Goal: Task Accomplishment & Management: Complete application form

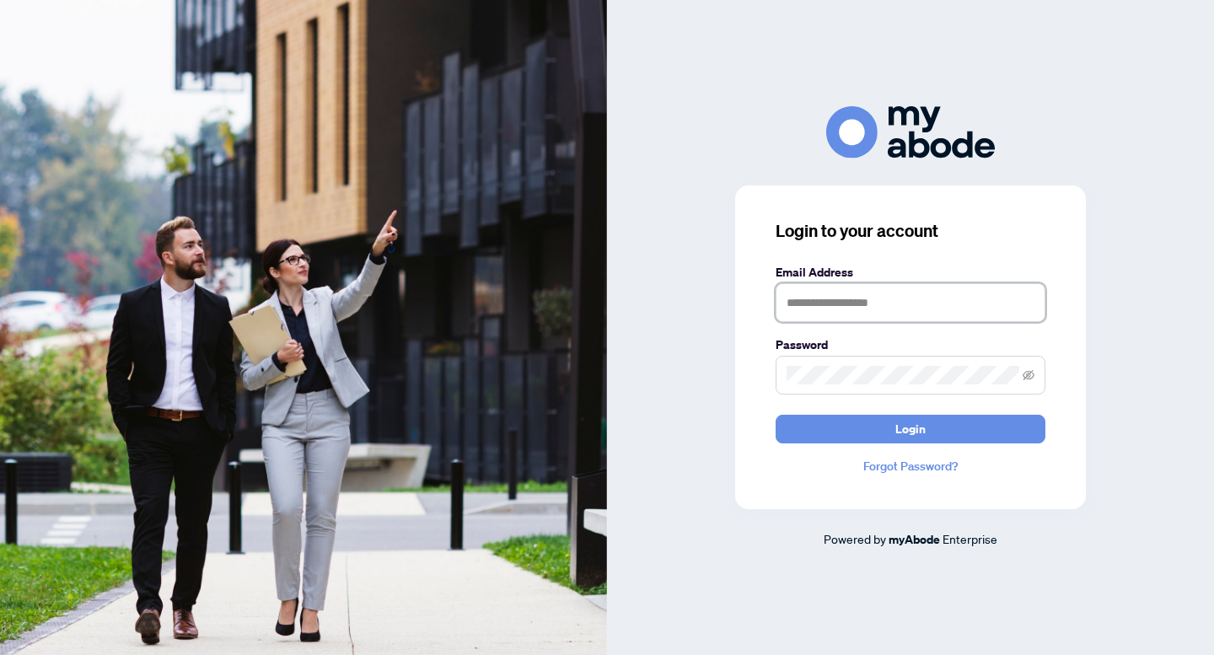
type input "**********"
click at [736, 267] on div "**********" at bounding box center [910, 348] width 351 height 324
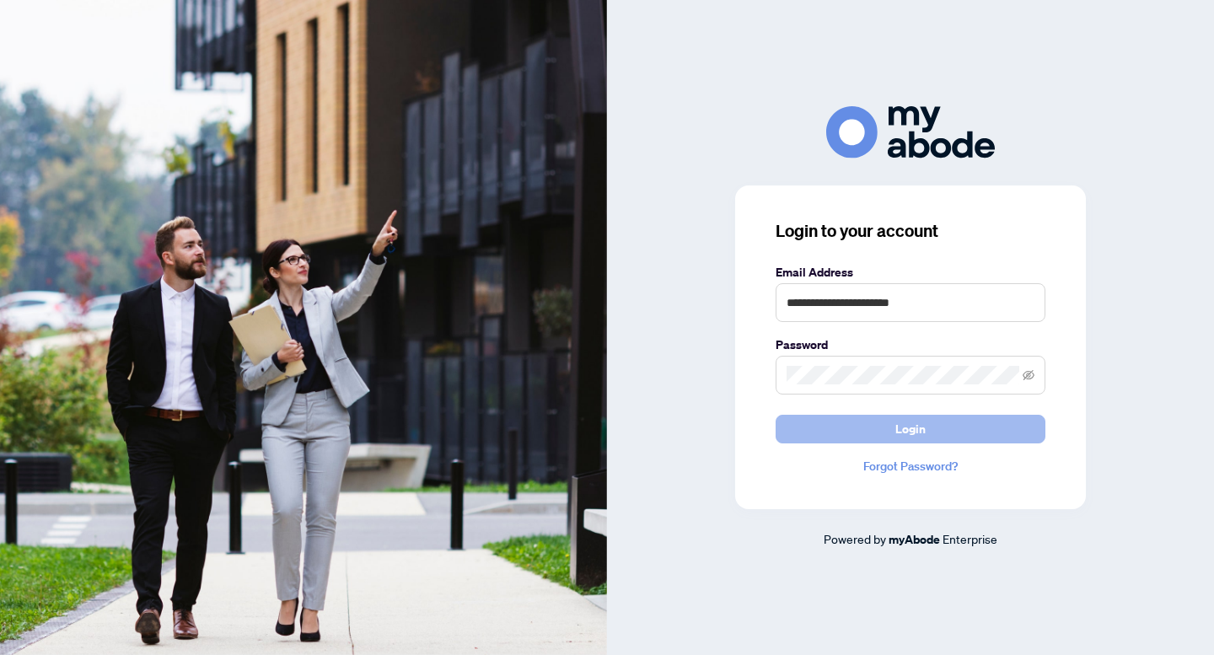
click at [892, 423] on button "Login" at bounding box center [911, 429] width 270 height 29
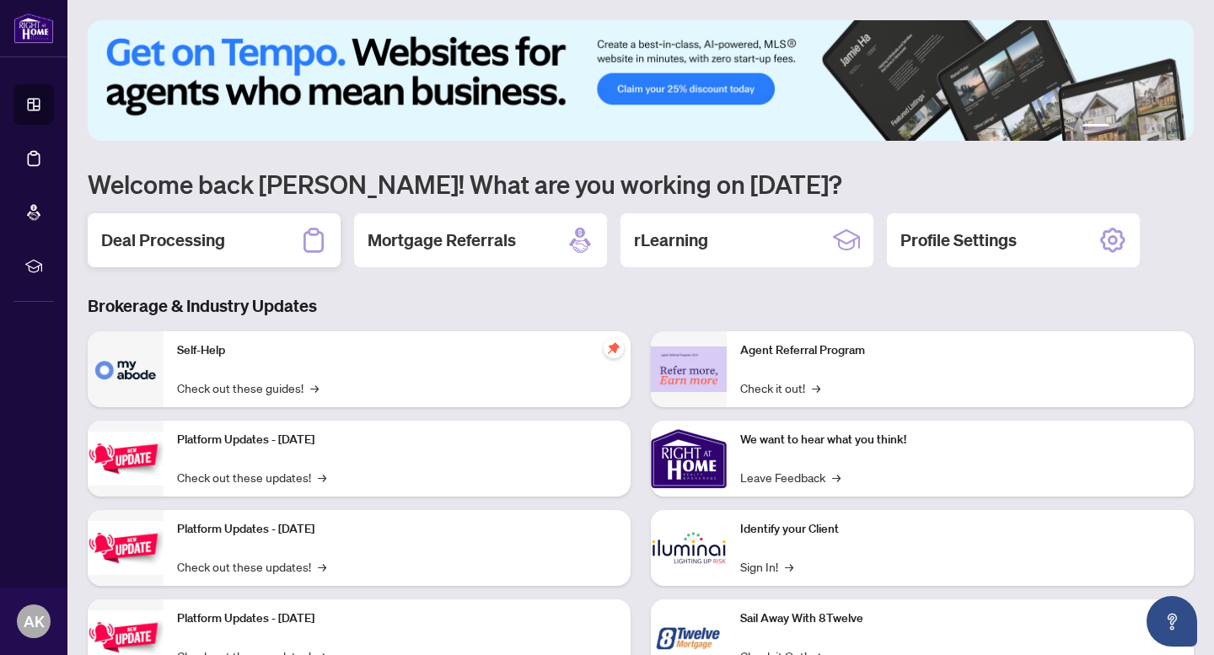
click at [254, 239] on div "Deal Processing" at bounding box center [214, 240] width 253 height 54
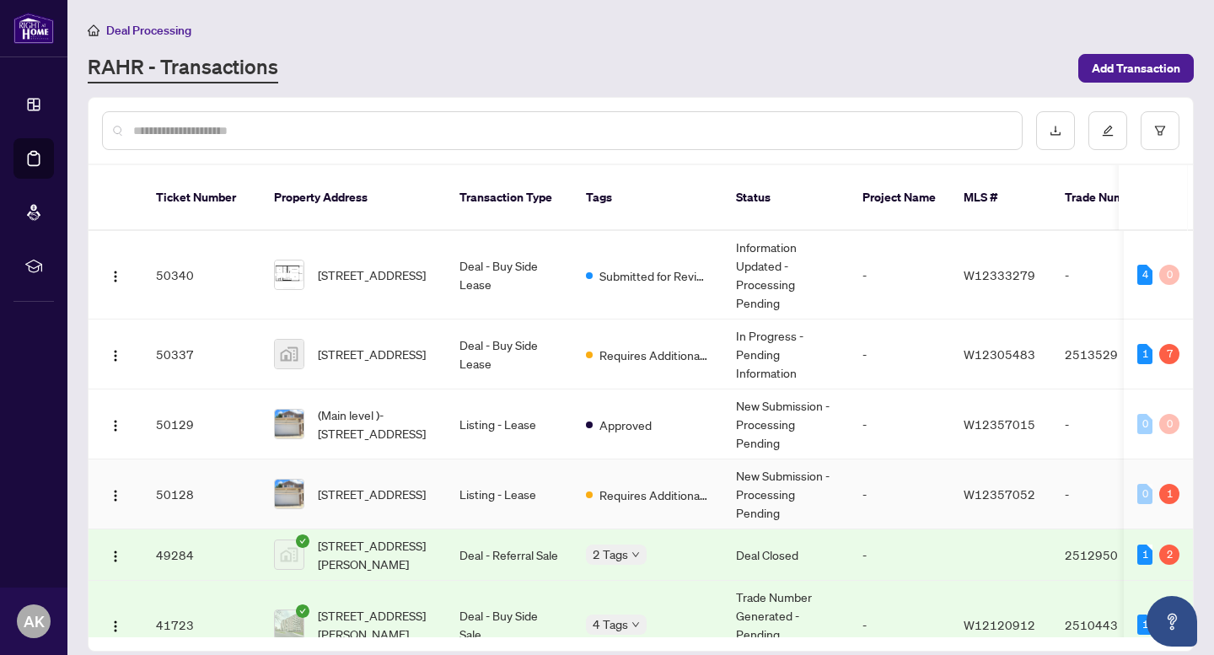
click at [517, 478] on td "Listing - Lease" at bounding box center [509, 495] width 126 height 70
click at [604, 486] on span "Requires Additional Docs" at bounding box center [655, 495] width 110 height 19
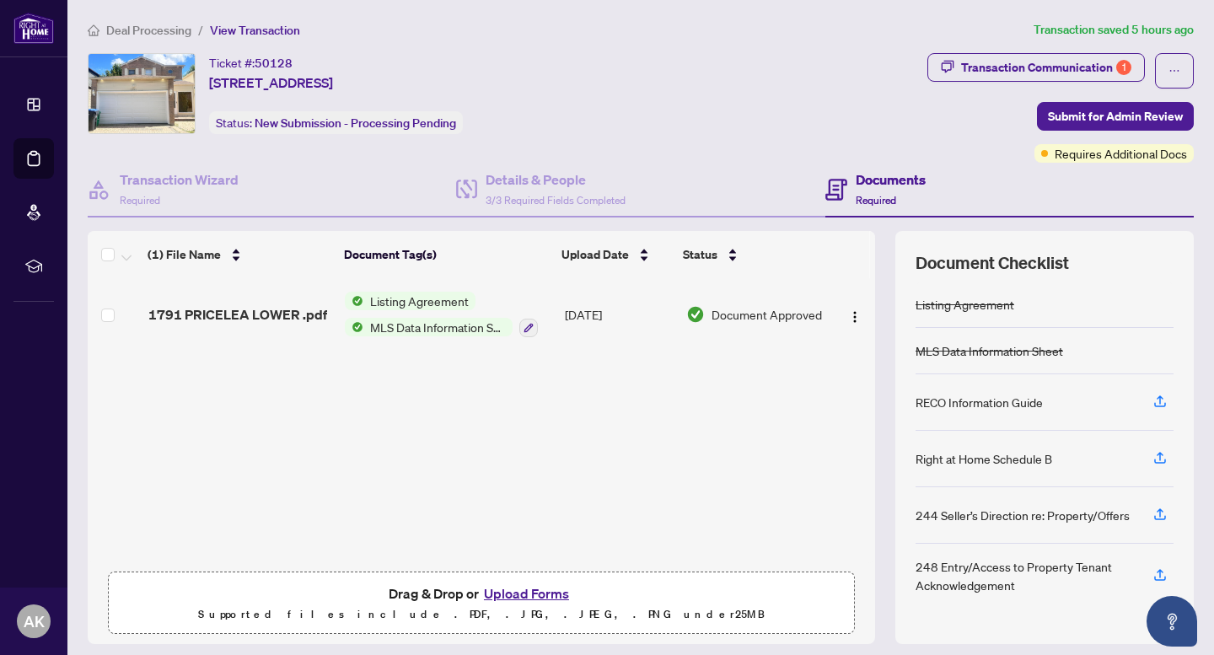
scroll to position [50, 0]
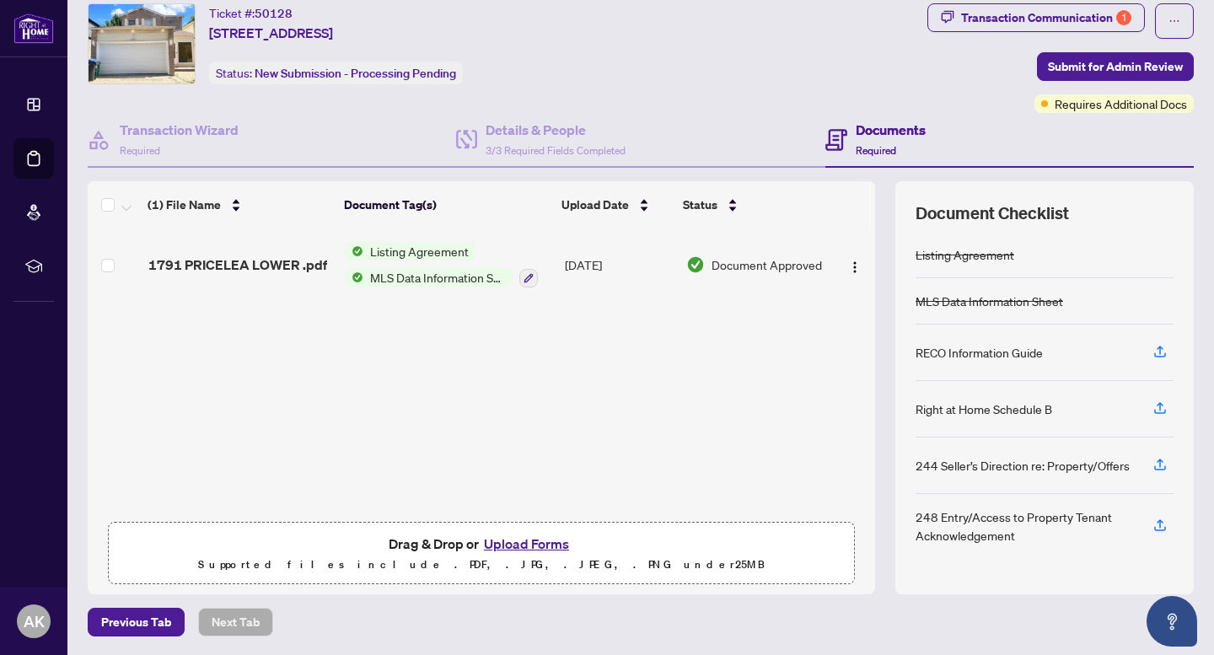
click at [504, 539] on button "Upload Forms" at bounding box center [526, 544] width 95 height 22
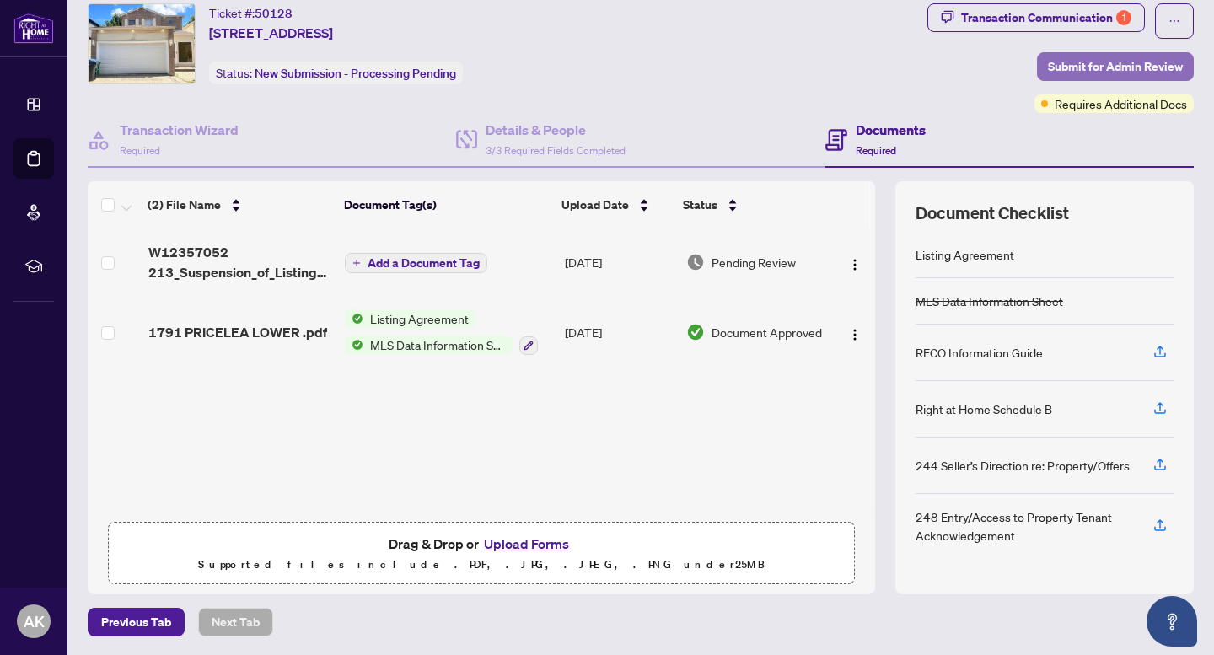
click at [1103, 64] on span "Submit for Admin Review" at bounding box center [1115, 66] width 135 height 27
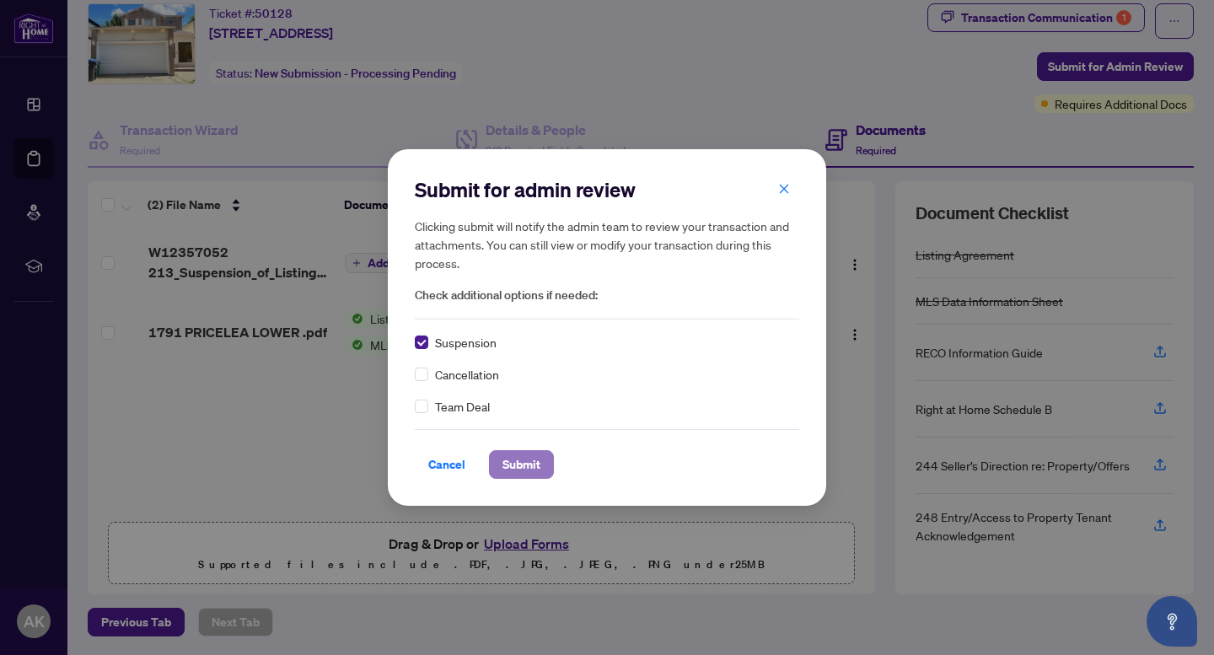
click at [524, 462] on span "Submit" at bounding box center [522, 464] width 38 height 27
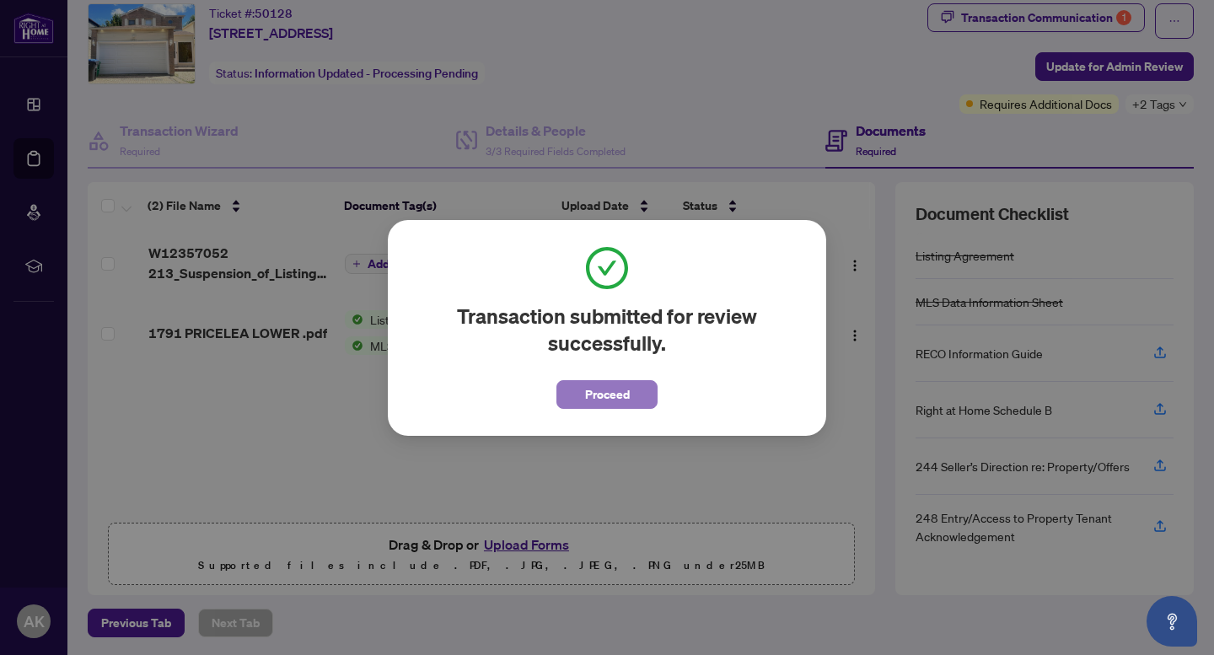
click at [611, 401] on span "Proceed" at bounding box center [607, 394] width 45 height 27
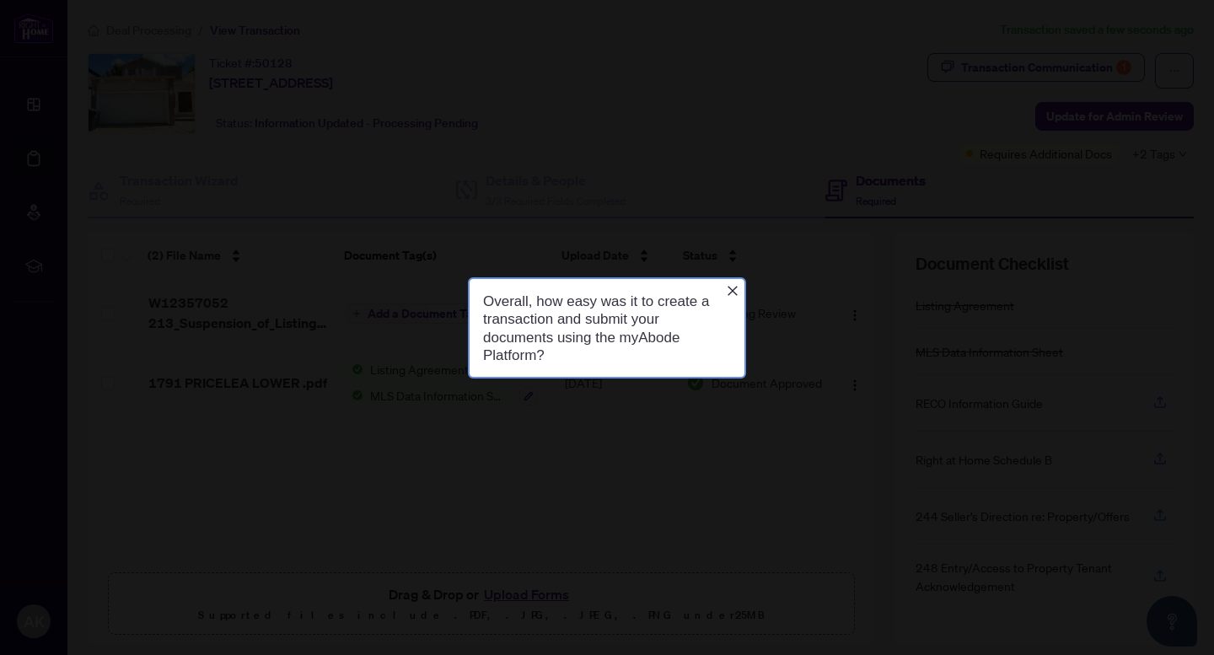
scroll to position [0, 0]
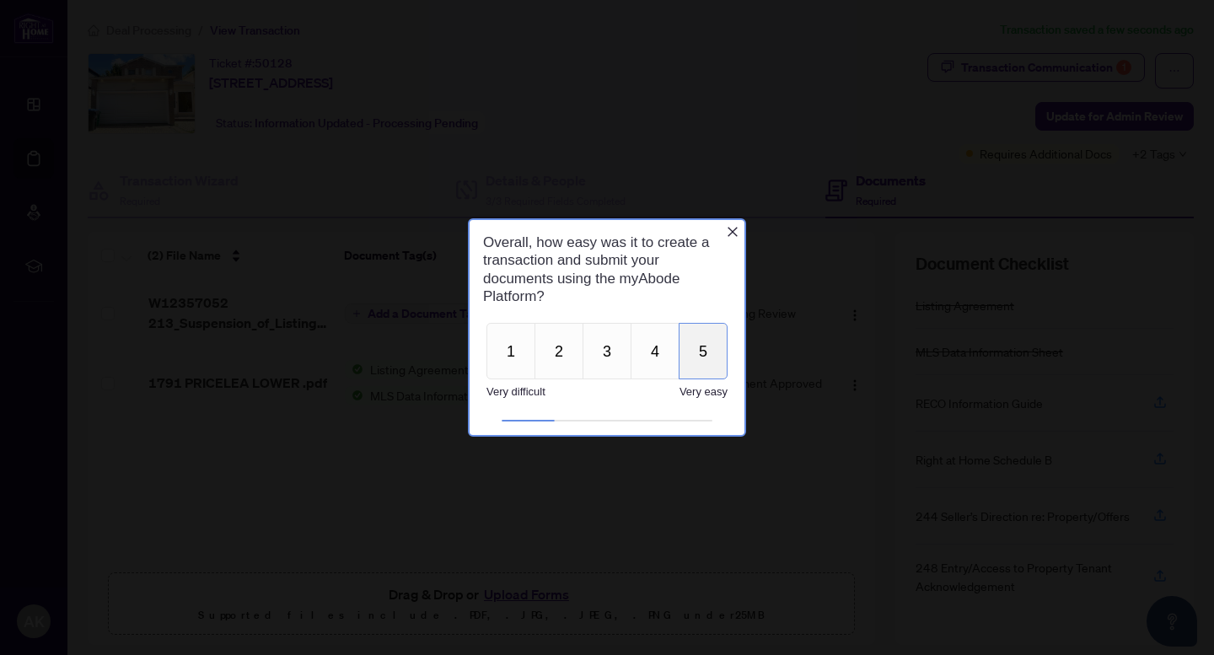
click at [703, 351] on button "5" at bounding box center [703, 351] width 49 height 56
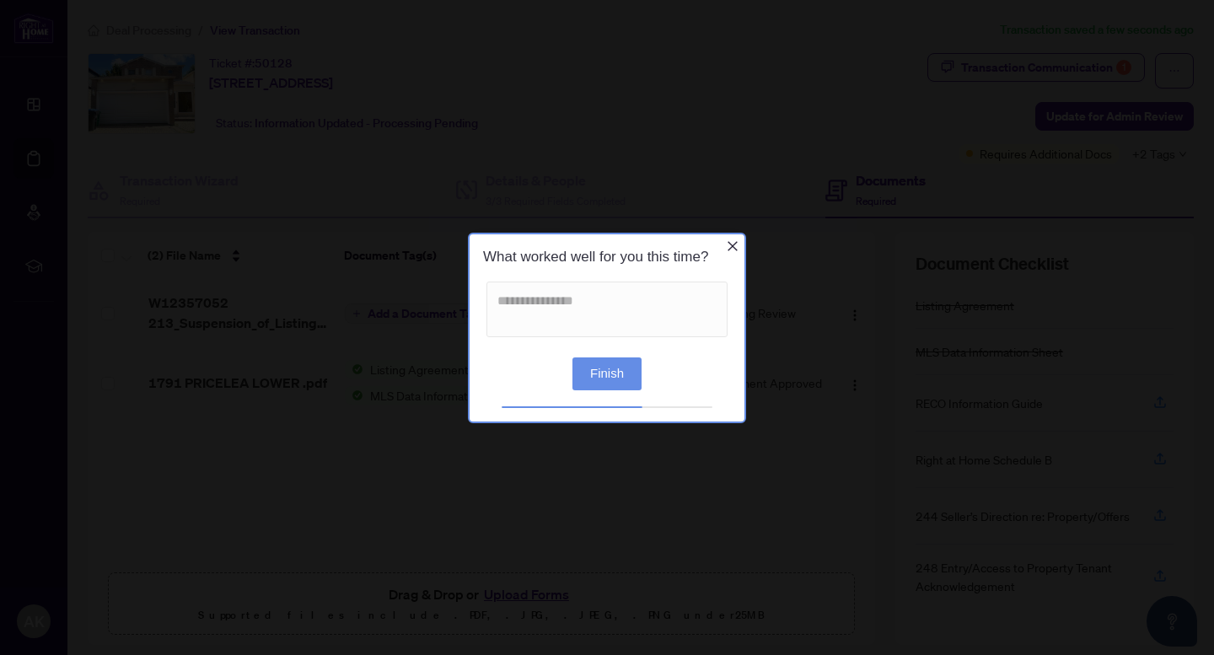
click at [620, 365] on button "Finish" at bounding box center [607, 373] width 69 height 33
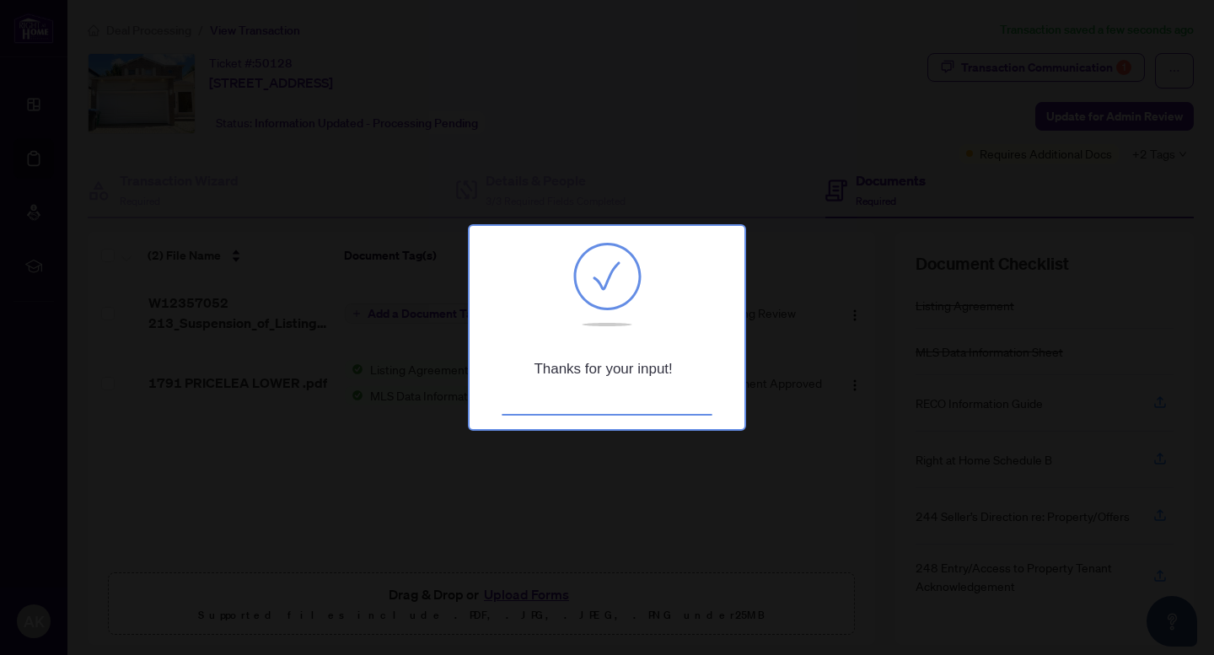
click at [335, 171] on div at bounding box center [607, 327] width 1214 height 655
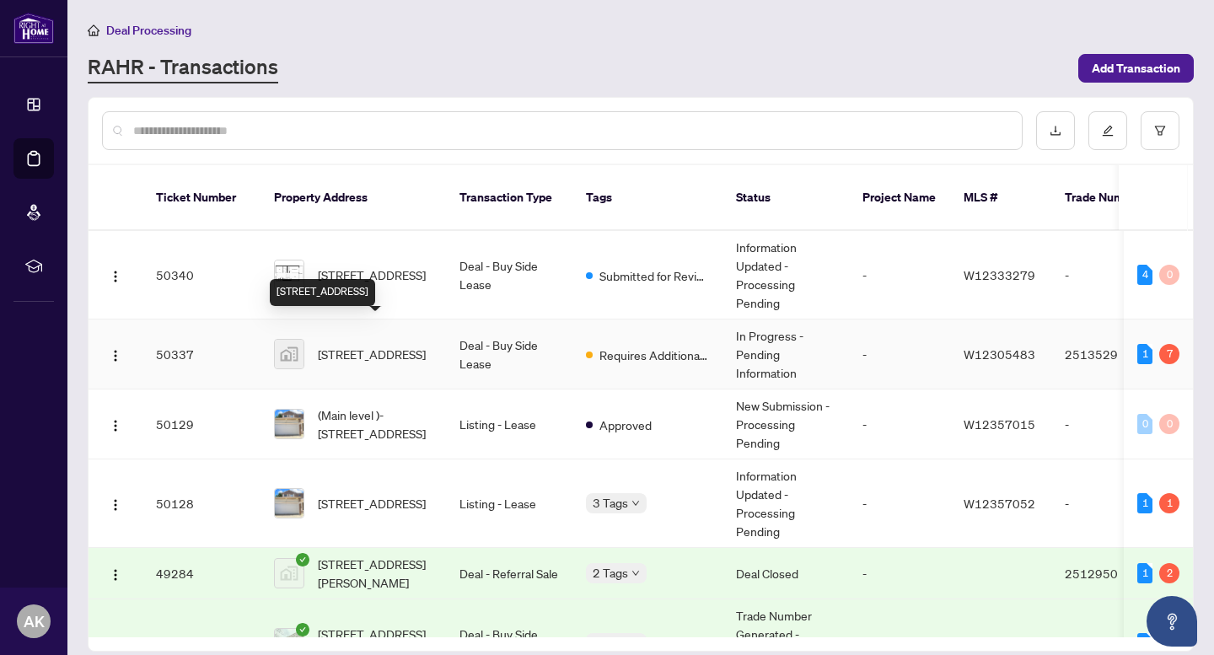
click at [363, 345] on span "[STREET_ADDRESS]" at bounding box center [372, 354] width 108 height 19
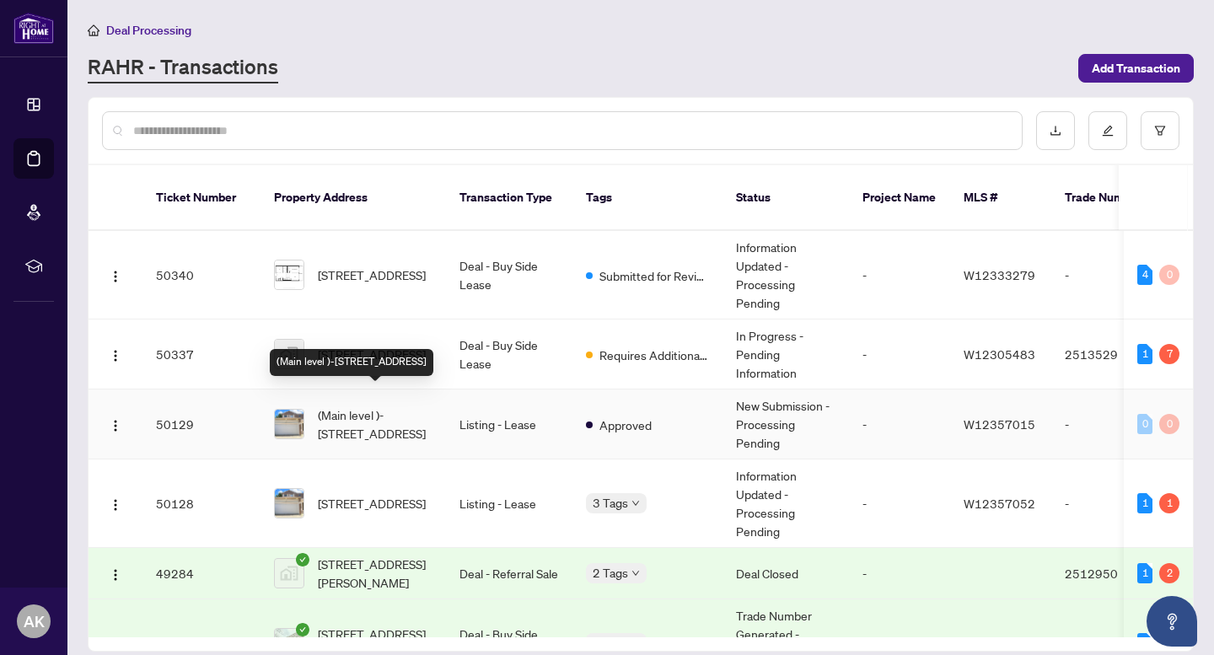
click at [353, 409] on span "(Main level )-[STREET_ADDRESS]" at bounding box center [375, 424] width 115 height 37
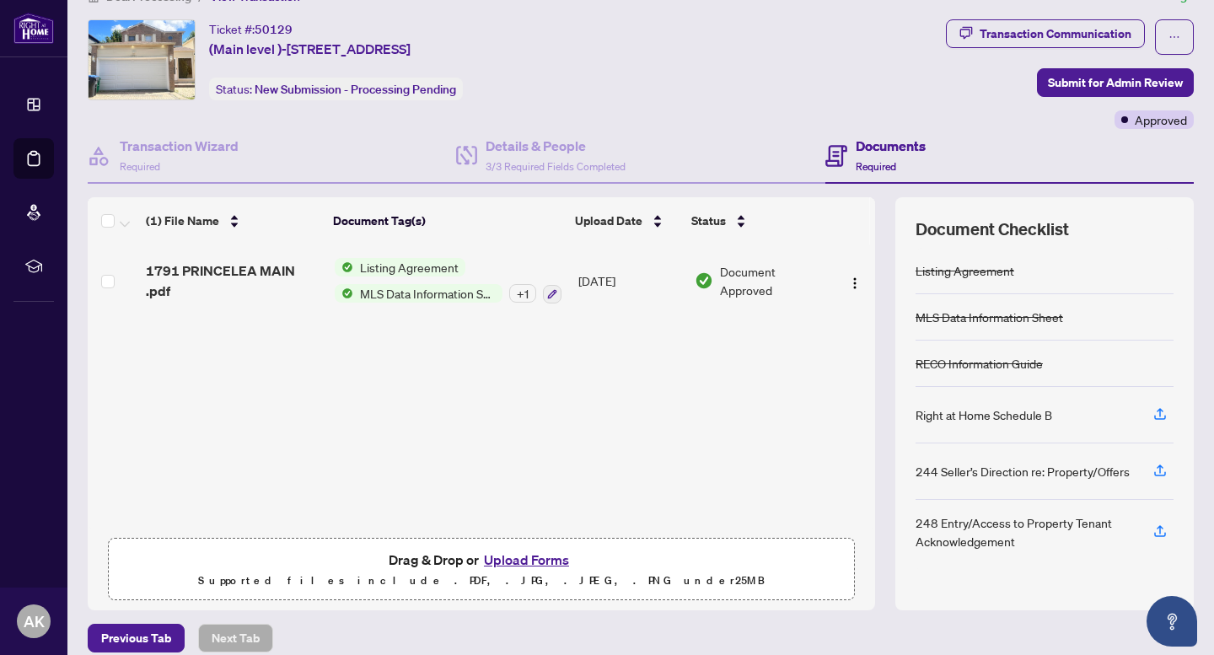
scroll to position [50, 0]
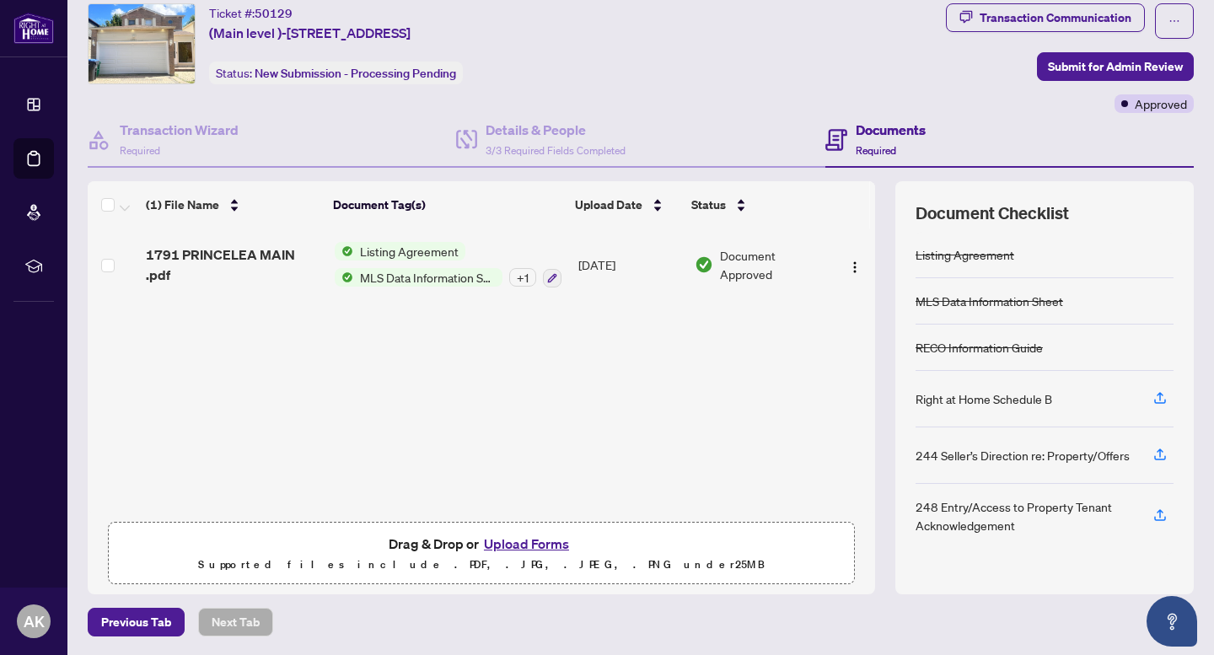
click at [535, 542] on button "Upload Forms" at bounding box center [526, 544] width 95 height 22
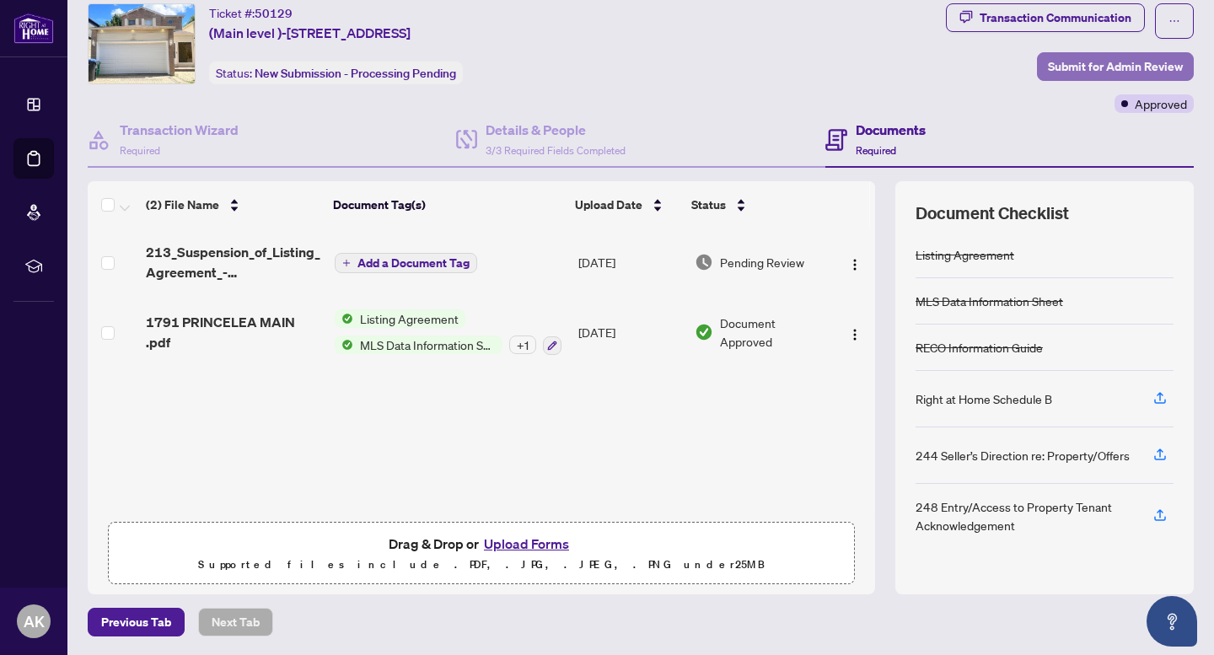
click at [1100, 64] on span "Submit for Admin Review" at bounding box center [1115, 66] width 135 height 27
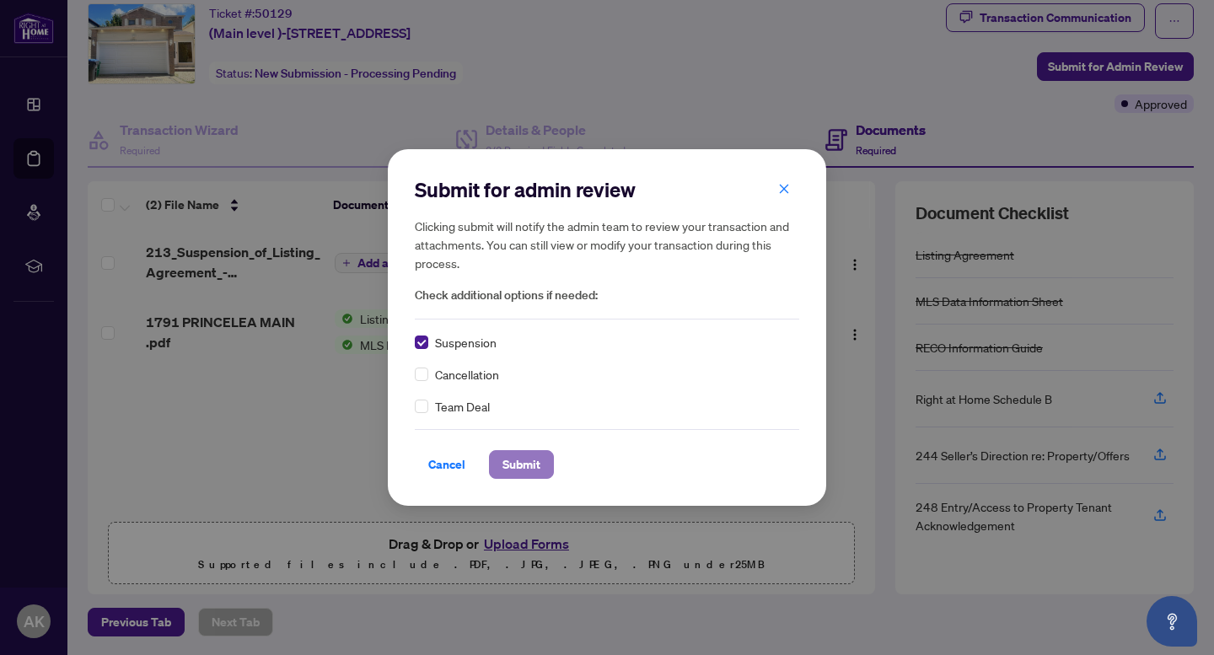
click at [524, 466] on span "Submit" at bounding box center [522, 464] width 38 height 27
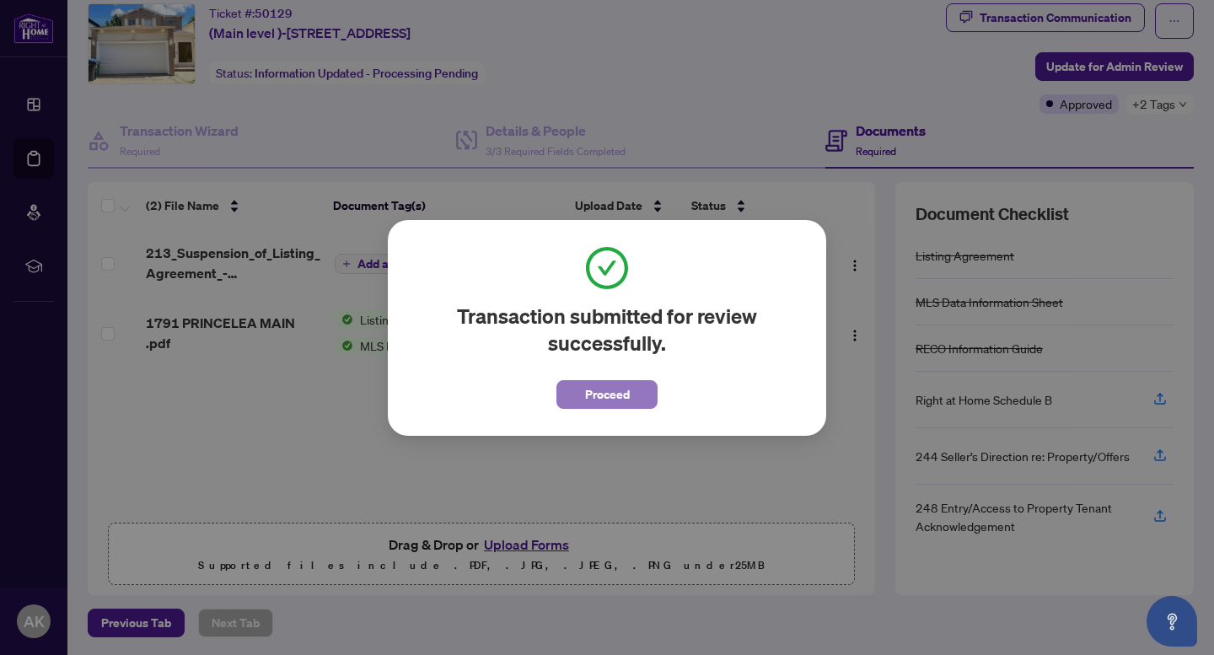
click at [631, 401] on button "Proceed" at bounding box center [607, 394] width 101 height 29
